Goal: Entertainment & Leisure: Consume media (video, audio)

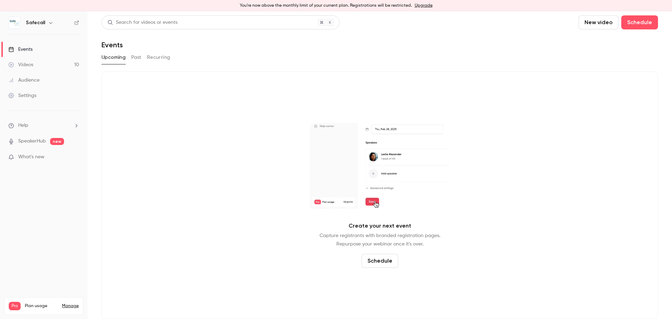
click at [138, 58] on button "Past" at bounding box center [136, 57] width 10 height 11
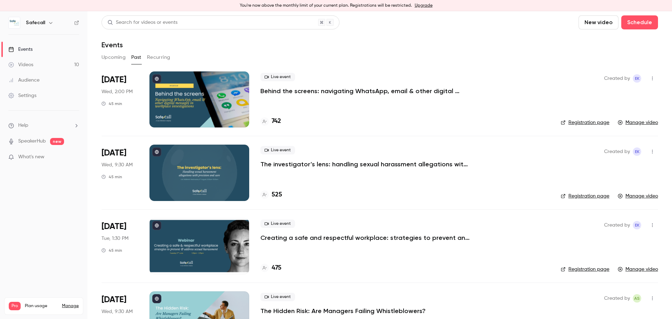
click at [293, 91] on p "Behind the screens: navigating WhatsApp, email & other digital messages in work…" at bounding box center [365, 91] width 210 height 8
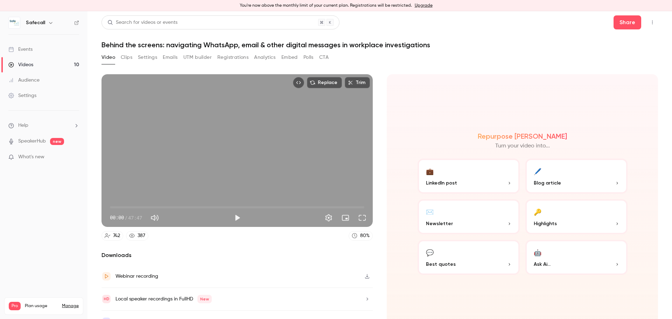
click at [311, 58] on button "Polls" at bounding box center [309, 57] width 10 height 11
